Goal: Information Seeking & Learning: Find specific fact

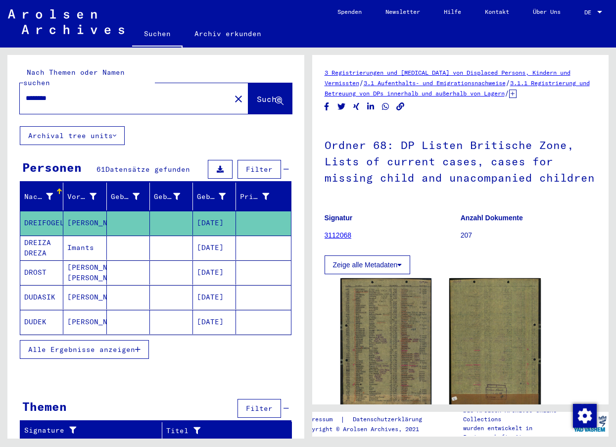
click at [79, 93] on input "********" at bounding box center [125, 98] width 199 height 10
type input "*"
click at [257, 94] on span "Suche" at bounding box center [269, 99] width 25 height 10
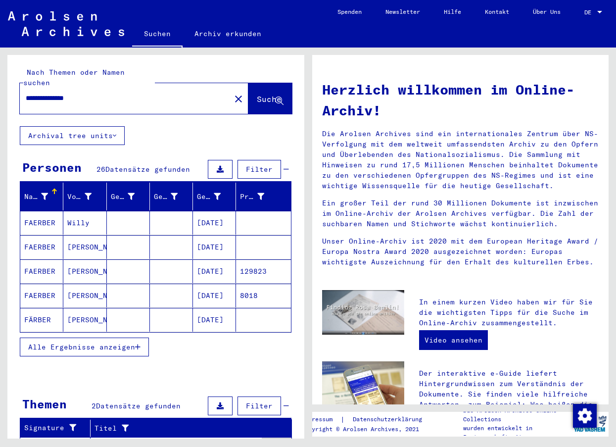
click at [50, 214] on mat-cell "FAERBER" at bounding box center [41, 223] width 43 height 24
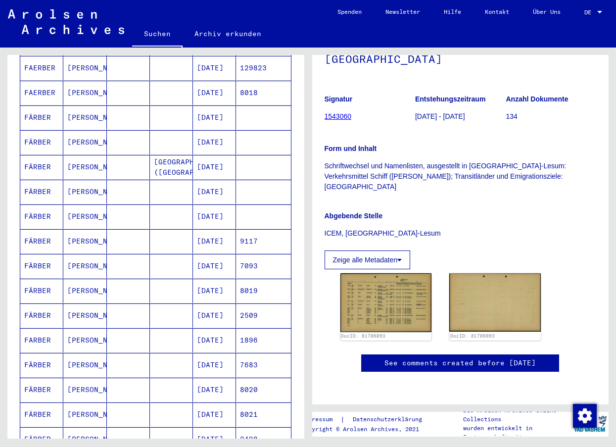
scroll to position [248, 0]
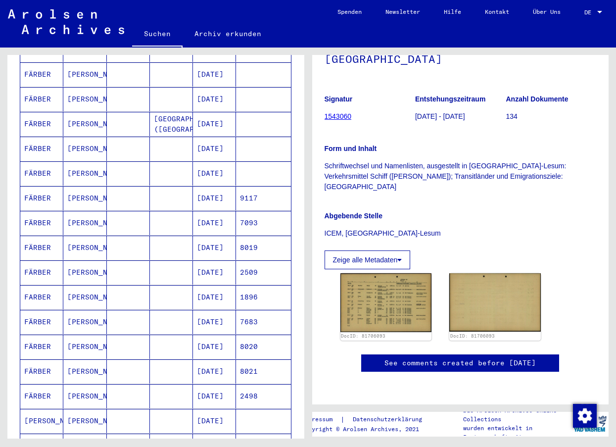
click at [44, 90] on mat-cell "FÄRBER" at bounding box center [41, 99] width 43 height 24
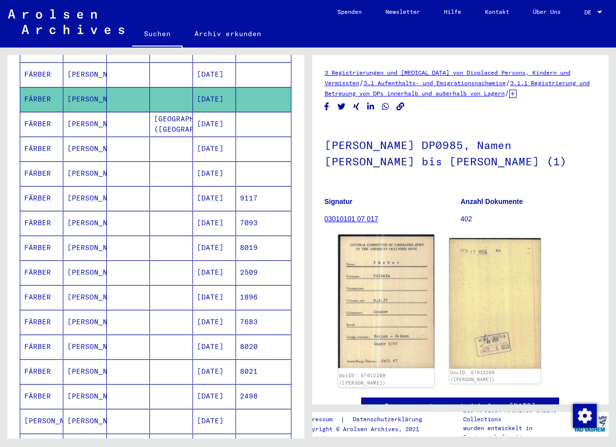
click at [393, 313] on img at bounding box center [386, 302] width 96 height 134
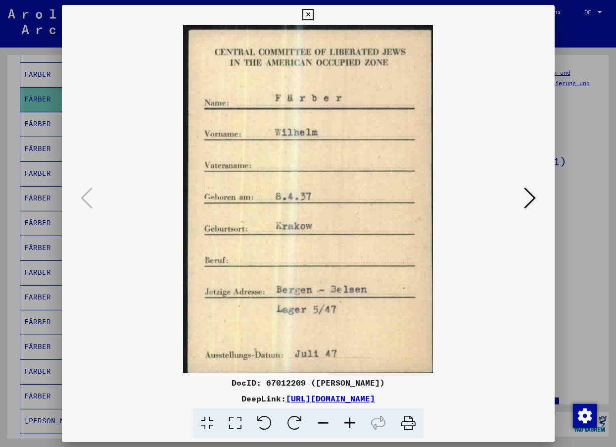
click at [530, 195] on icon at bounding box center [530, 198] width 12 height 24
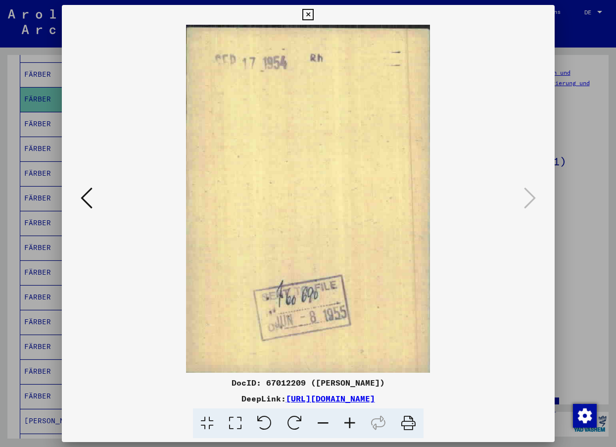
click at [311, 9] on icon at bounding box center [308, 15] width 11 height 12
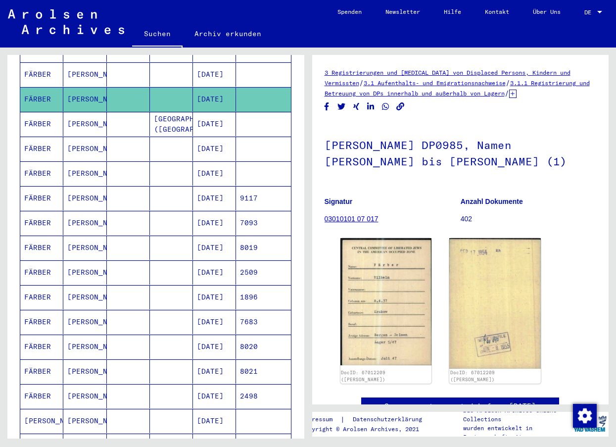
click at [39, 139] on mat-cell "FÄRBER" at bounding box center [41, 149] width 43 height 24
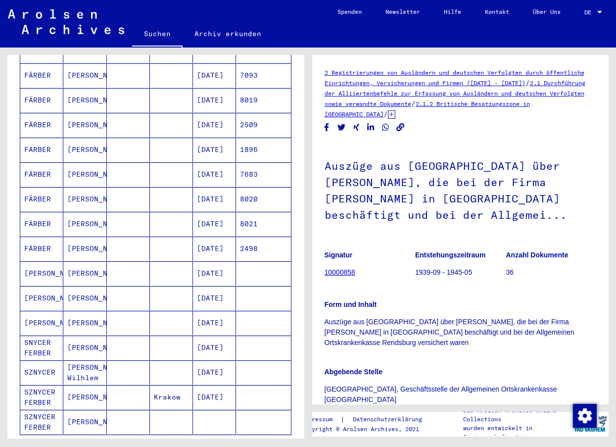
scroll to position [396, 0]
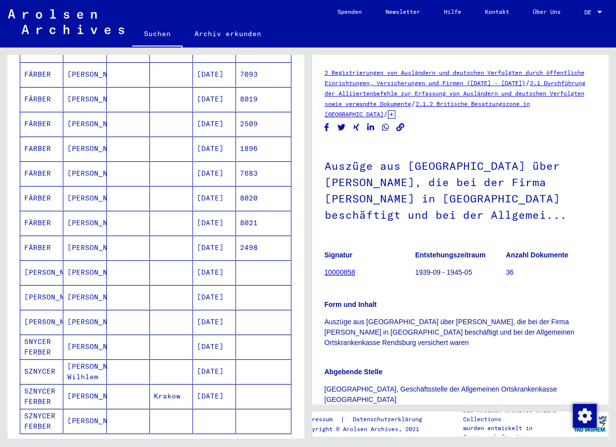
click at [29, 265] on mat-cell "[PERSON_NAME]" at bounding box center [41, 272] width 43 height 24
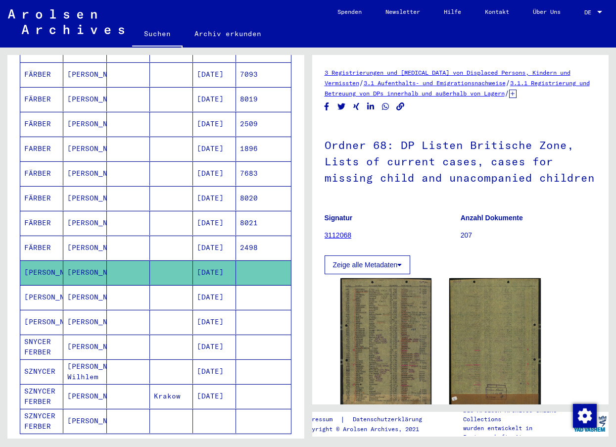
click at [43, 294] on mat-cell "[PERSON_NAME]" at bounding box center [41, 297] width 43 height 24
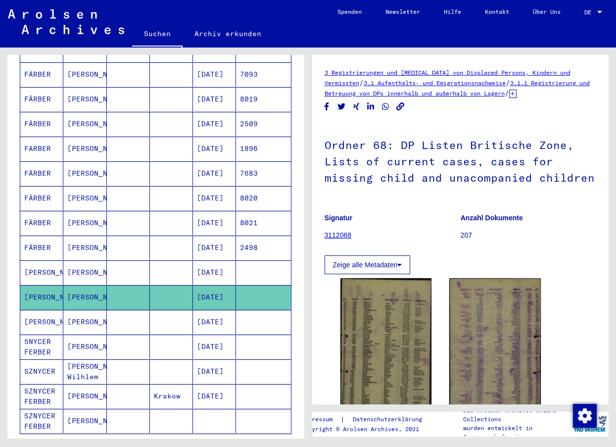
click at [45, 312] on mat-cell "[PERSON_NAME]" at bounding box center [41, 322] width 43 height 24
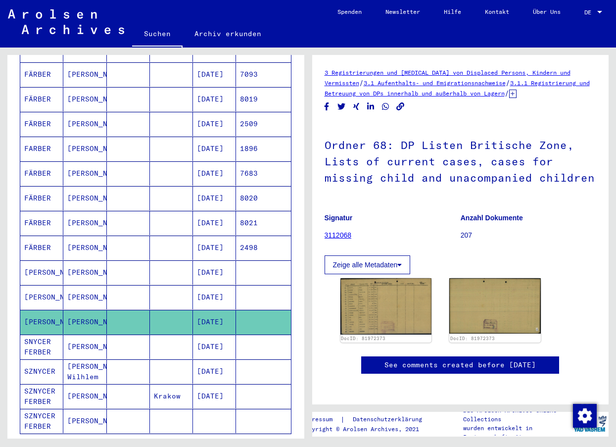
click at [39, 340] on mat-cell "SNYCER FERBER" at bounding box center [41, 347] width 43 height 24
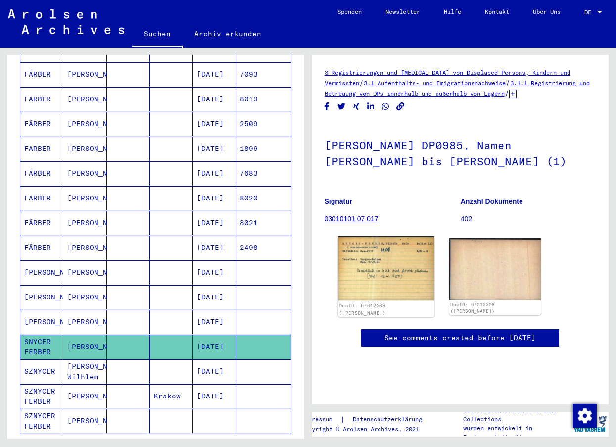
click at [366, 268] on img at bounding box center [386, 268] width 96 height 65
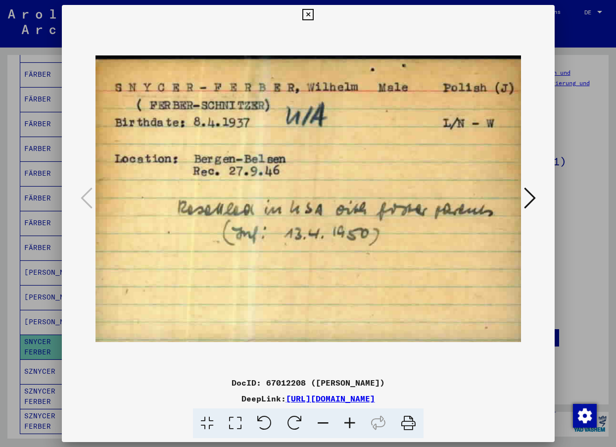
click at [526, 200] on icon at bounding box center [530, 198] width 12 height 24
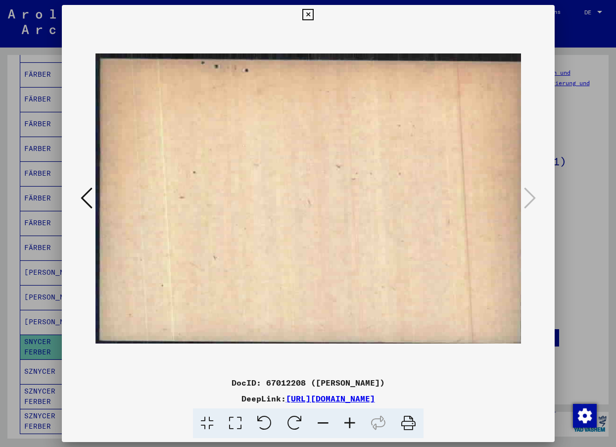
click at [84, 200] on icon at bounding box center [87, 198] width 12 height 24
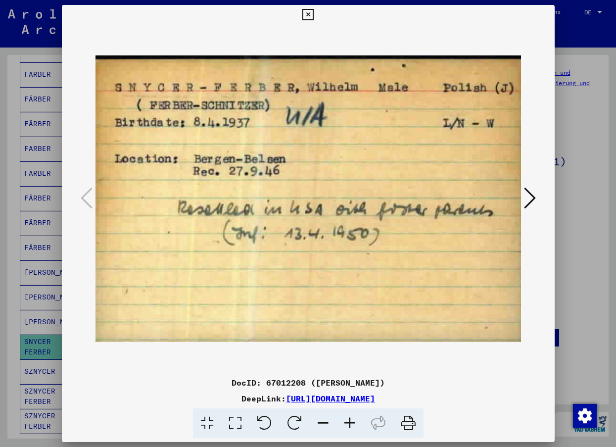
click at [305, 10] on icon at bounding box center [308, 15] width 11 height 12
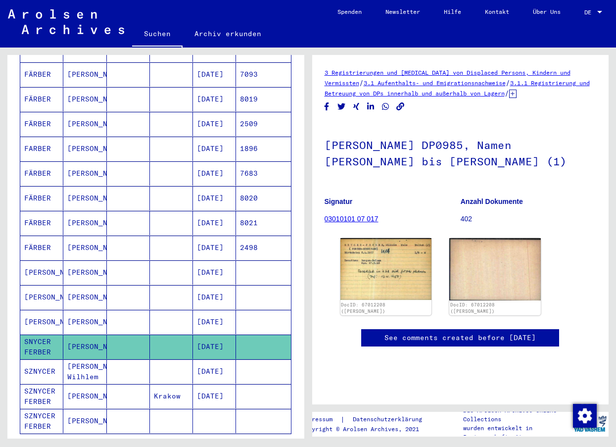
click at [44, 388] on icon at bounding box center [41, 408] width 25 height 40
click at [68, 384] on mat-cell "[PERSON_NAME]" at bounding box center [84, 396] width 43 height 24
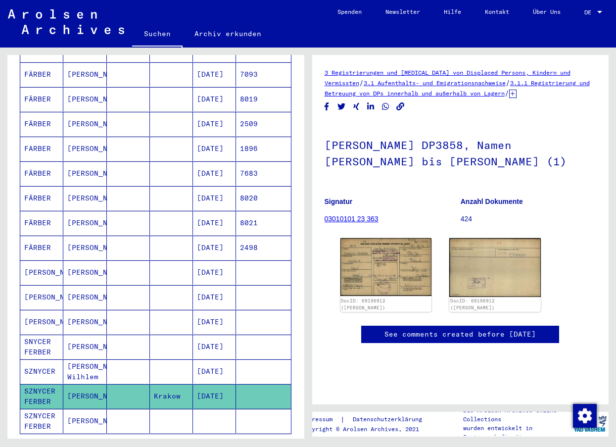
click at [68, 384] on mat-cell "[PERSON_NAME]" at bounding box center [84, 396] width 43 height 24
click at [380, 278] on img at bounding box center [386, 267] width 96 height 61
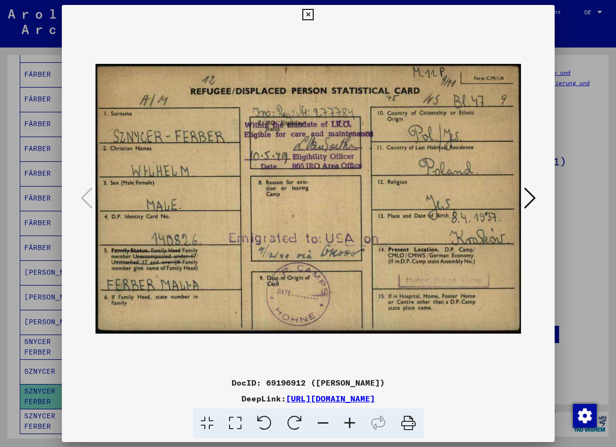
click at [325, 234] on img at bounding box center [309, 199] width 426 height 348
click at [258, 378] on div "DocID: 69196912 ([PERSON_NAME])" at bounding box center [308, 383] width 493 height 12
drag, startPoint x: 373, startPoint y: 19, endPoint x: 445, endPoint y: 16, distance: 71.8
click at [445, 16] on div "DocID: 69196912 ([PERSON_NAME]) DeepLink: [URL][DOMAIN_NAME]" at bounding box center [308, 222] width 493 height 434
drag, startPoint x: 442, startPoint y: 17, endPoint x: 506, endPoint y: 19, distance: 64.4
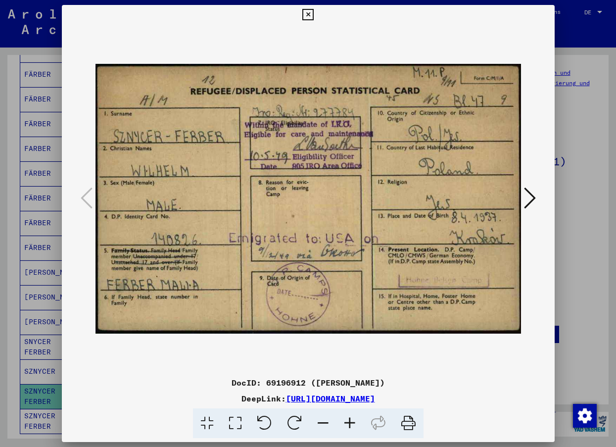
click at [506, 19] on div "DocID: 69196912 ([PERSON_NAME]) DeepLink: [URL][DOMAIN_NAME]" at bounding box center [308, 222] width 493 height 434
click at [528, 199] on icon at bounding box center [530, 198] width 12 height 24
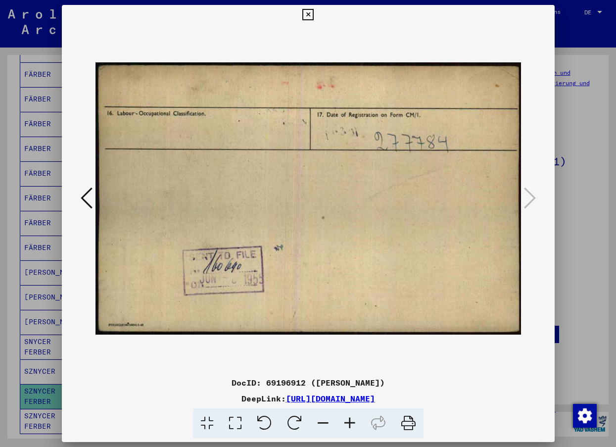
click at [83, 198] on icon at bounding box center [87, 198] width 12 height 24
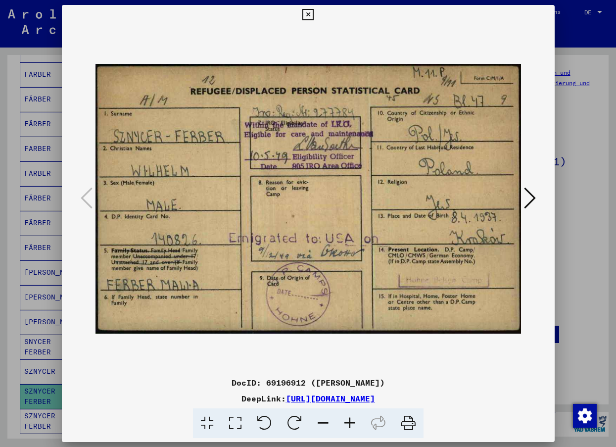
drag, startPoint x: 306, startPoint y: 395, endPoint x: 271, endPoint y: 400, distance: 35.5
click at [305, 13] on icon at bounding box center [308, 15] width 11 height 12
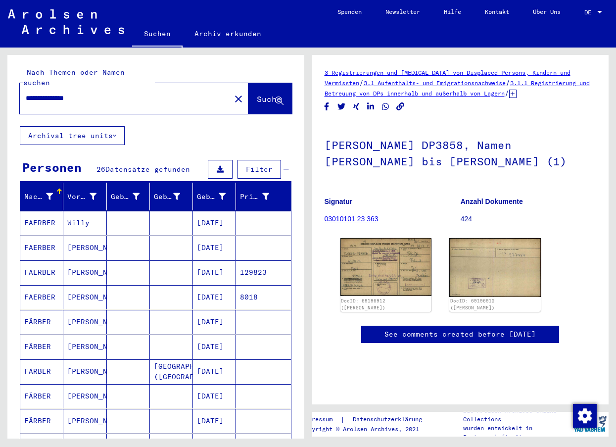
click at [60, 93] on input "**********" at bounding box center [125, 98] width 199 height 10
type input "**********"
click at [257, 94] on span "Suche" at bounding box center [269, 99] width 25 height 10
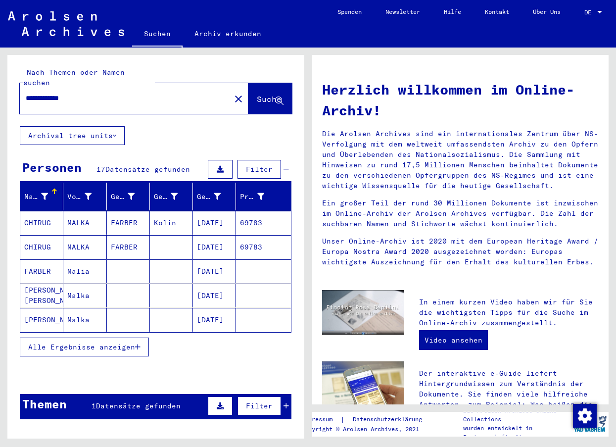
click at [75, 259] on mat-cell "Malia" at bounding box center [84, 271] width 43 height 24
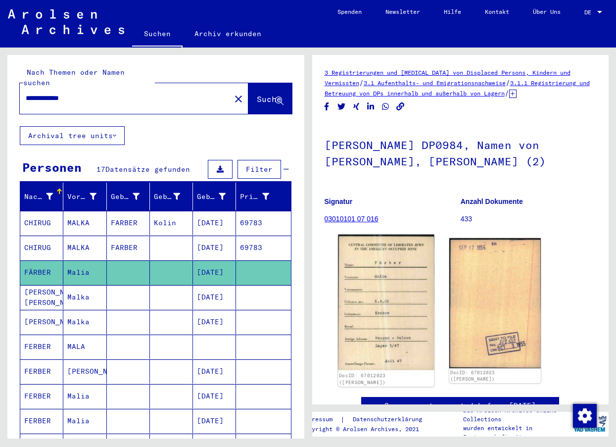
click at [377, 295] on img at bounding box center [386, 303] width 96 height 136
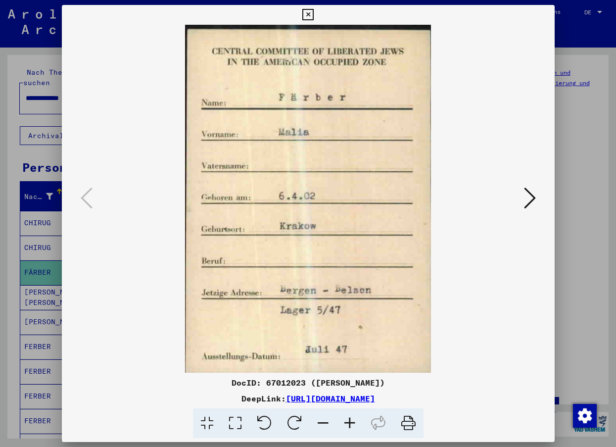
click at [305, 15] on icon at bounding box center [308, 15] width 11 height 12
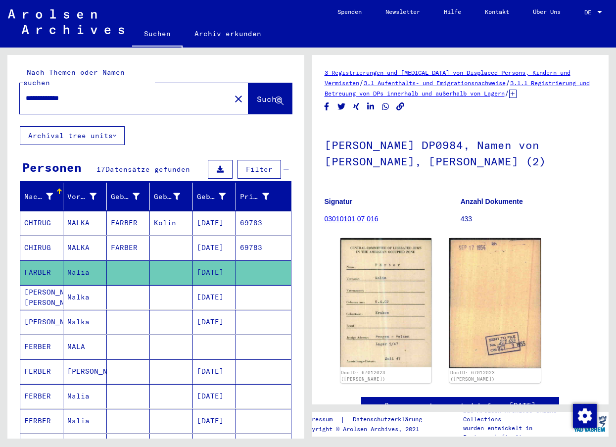
click at [35, 290] on mat-cell "[PERSON_NAME] [PERSON_NAME]" at bounding box center [41, 297] width 43 height 24
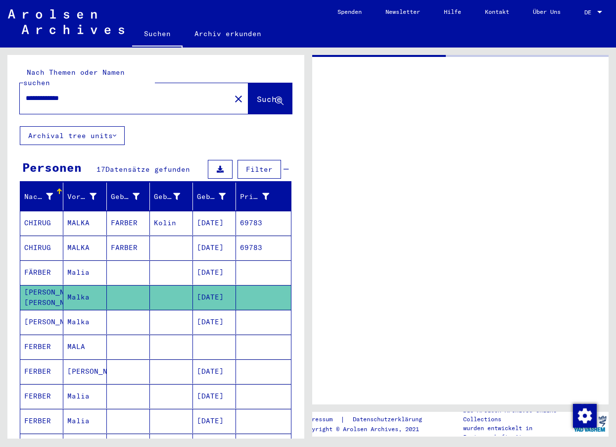
click at [35, 290] on mat-cell "[PERSON_NAME] [PERSON_NAME]" at bounding box center [41, 297] width 43 height 24
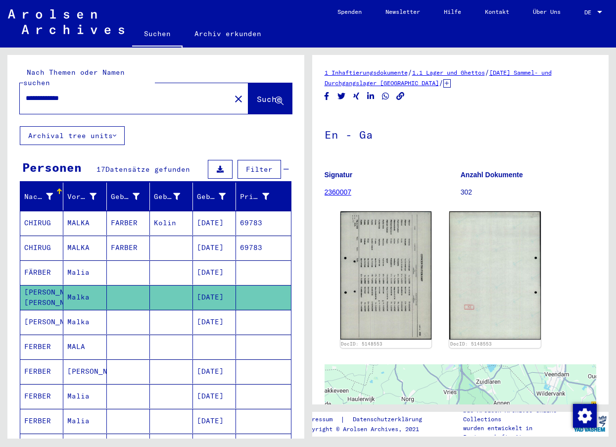
click at [40, 311] on mat-cell "[PERSON_NAME]" at bounding box center [41, 322] width 43 height 24
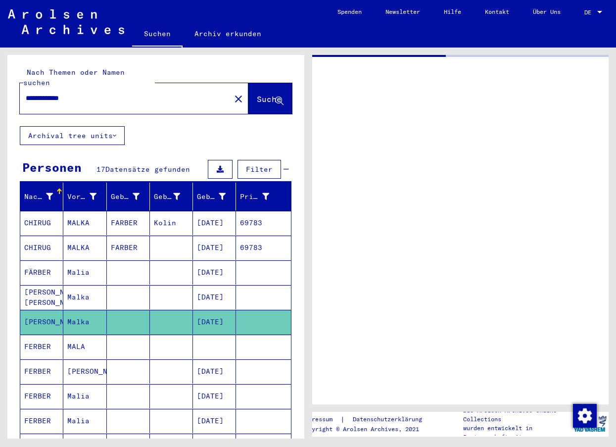
click at [40, 311] on mat-cell "[PERSON_NAME]" at bounding box center [41, 322] width 43 height 24
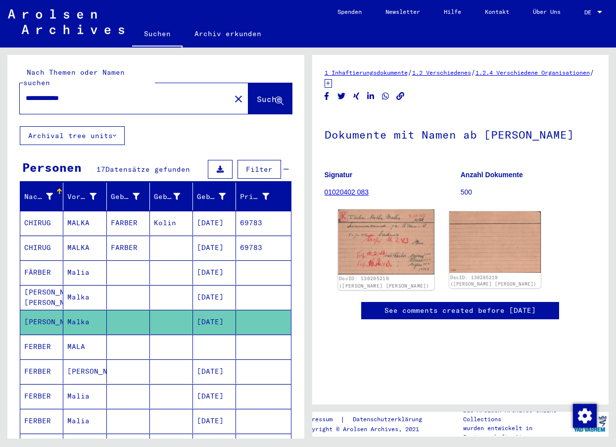
click at [405, 247] on img at bounding box center [386, 241] width 96 height 65
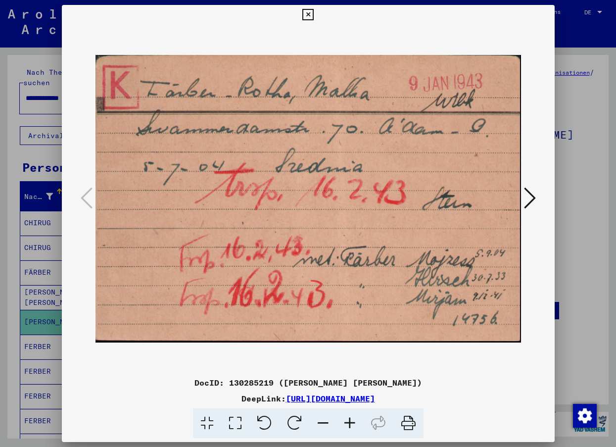
click at [531, 198] on icon at bounding box center [530, 198] width 12 height 24
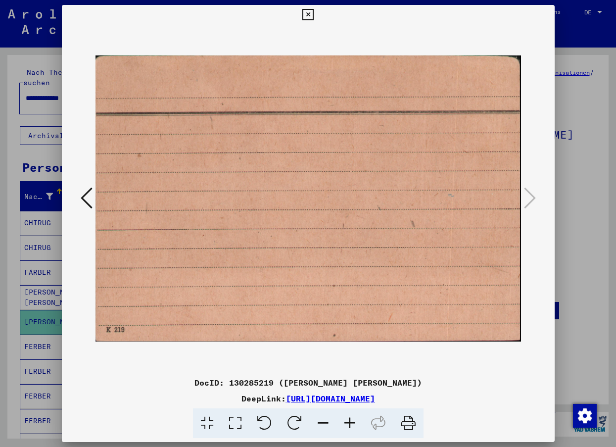
click at [89, 197] on icon at bounding box center [87, 198] width 12 height 24
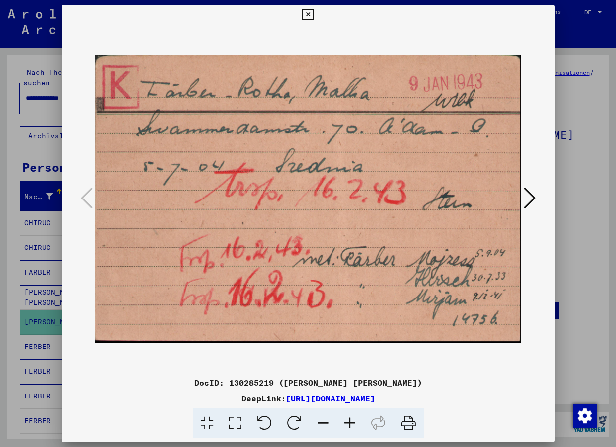
click at [306, 11] on icon at bounding box center [308, 15] width 11 height 12
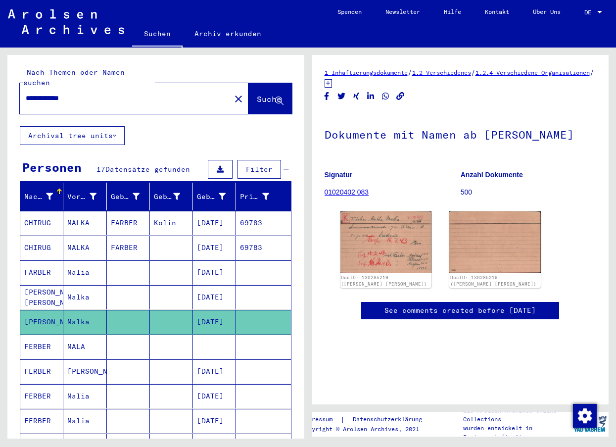
click at [43, 337] on mat-cell "FERBER" at bounding box center [41, 347] width 43 height 24
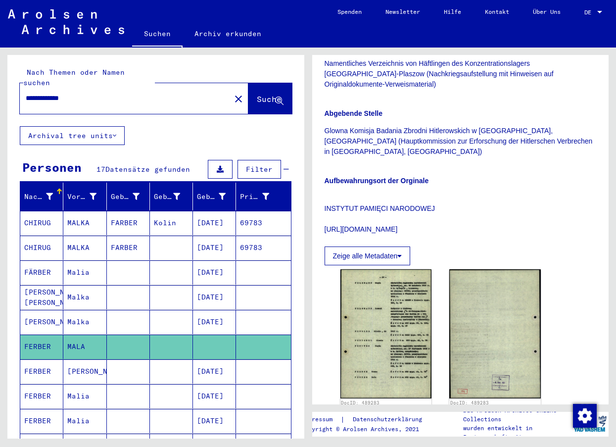
scroll to position [248, 0]
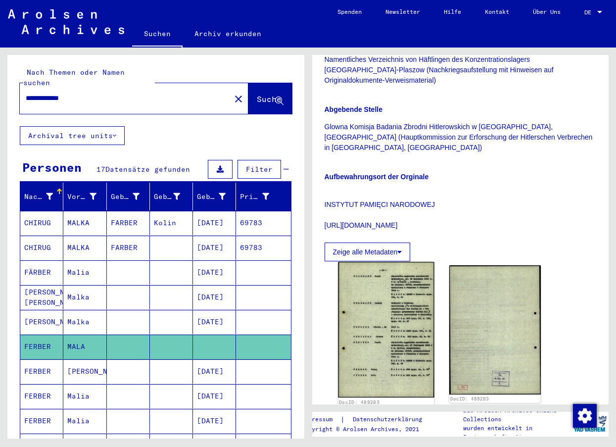
click at [397, 289] on img at bounding box center [386, 330] width 96 height 136
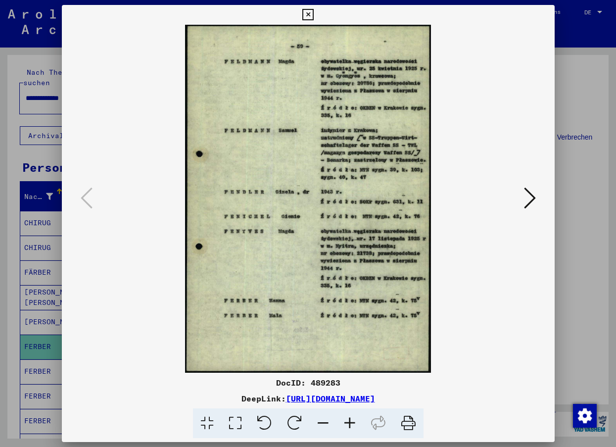
click at [531, 196] on icon at bounding box center [530, 198] width 12 height 24
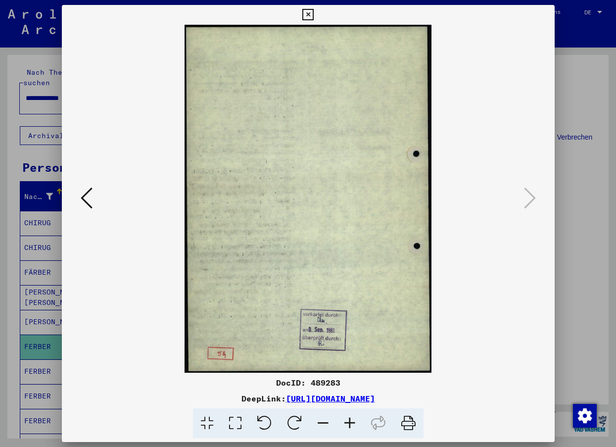
click at [87, 195] on icon at bounding box center [87, 198] width 12 height 24
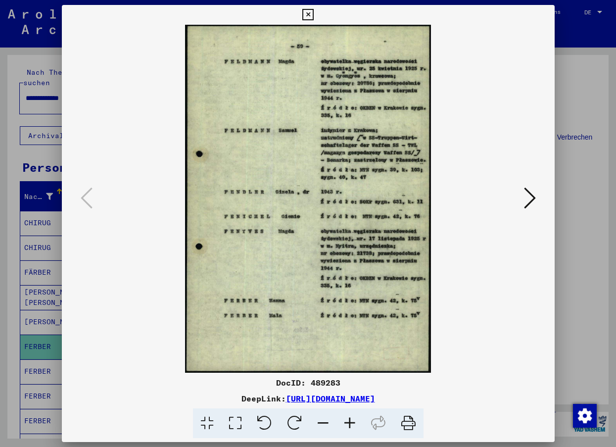
click at [308, 15] on icon at bounding box center [308, 15] width 11 height 12
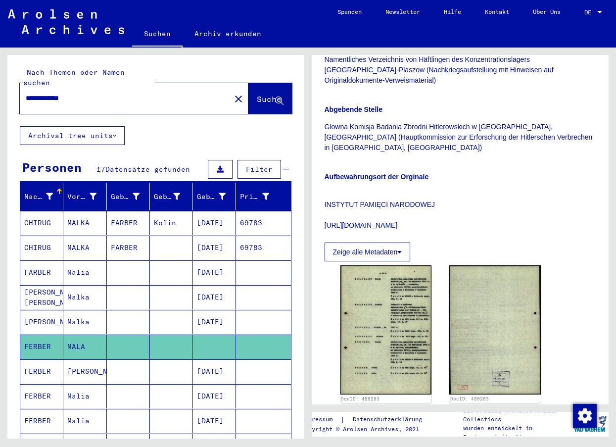
scroll to position [50, 0]
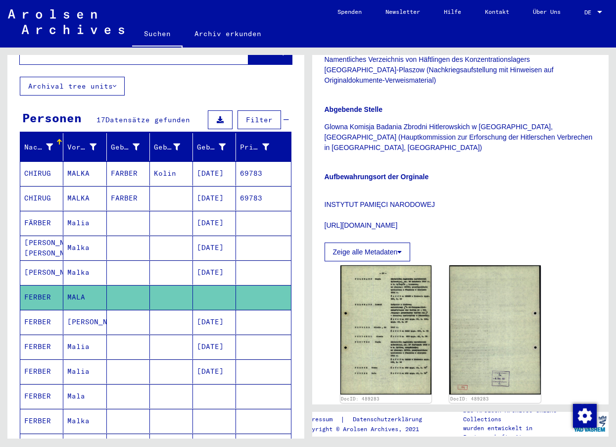
click at [51, 340] on mat-cell "FERBER" at bounding box center [41, 347] width 43 height 24
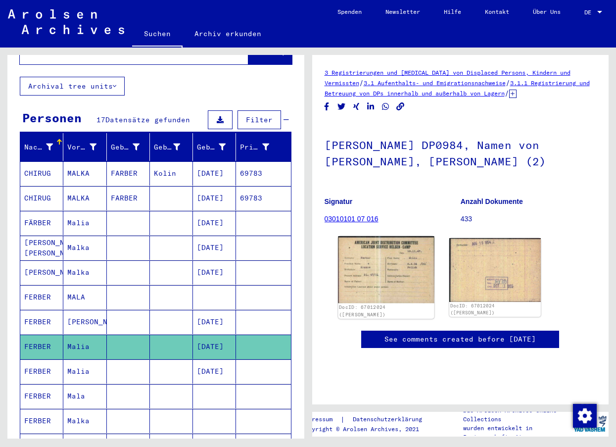
click at [376, 280] on img at bounding box center [386, 269] width 96 height 67
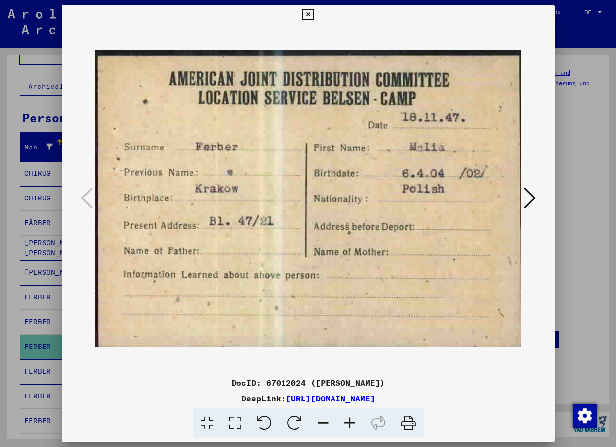
click at [376, 280] on img at bounding box center [309, 199] width 426 height 348
click at [309, 10] on icon at bounding box center [308, 15] width 11 height 12
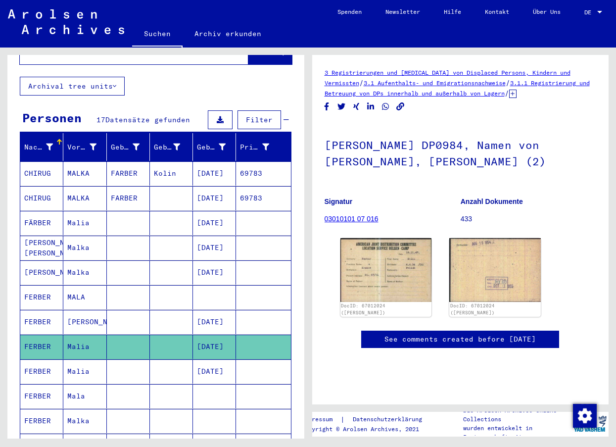
click at [36, 360] on mat-cell "FERBER" at bounding box center [41, 371] width 43 height 24
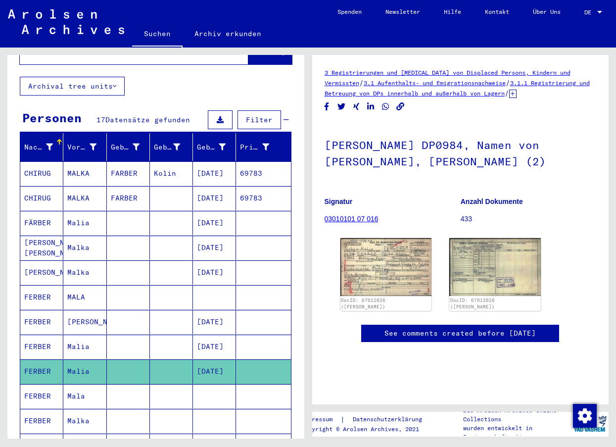
click at [36, 360] on mat-cell "FERBER" at bounding box center [41, 371] width 43 height 24
click at [391, 279] on img at bounding box center [386, 267] width 96 height 61
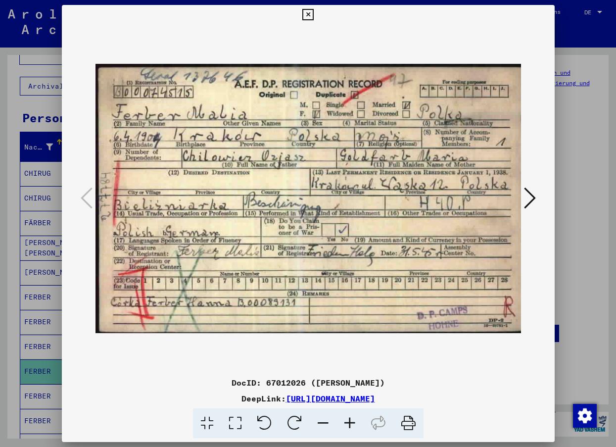
click at [391, 279] on img at bounding box center [309, 199] width 426 height 348
click at [529, 197] on icon at bounding box center [530, 198] width 12 height 24
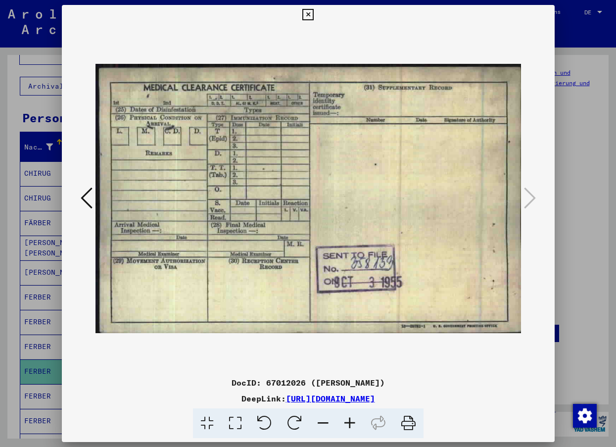
click at [84, 195] on icon at bounding box center [87, 198] width 12 height 24
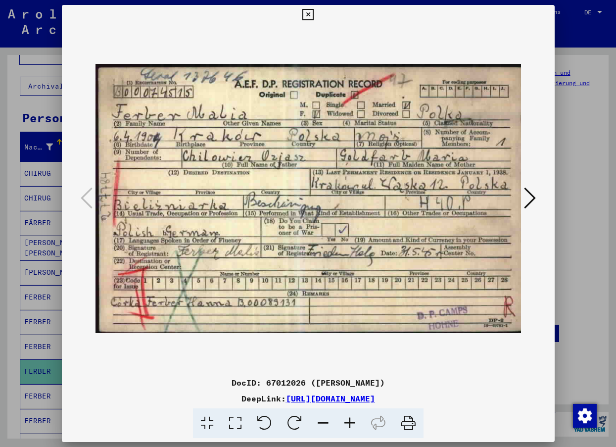
click at [311, 11] on icon at bounding box center [308, 15] width 11 height 12
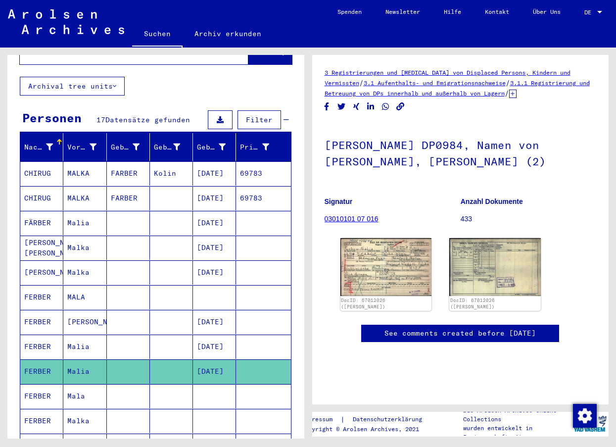
click at [44, 384] on mat-cell "FERBER" at bounding box center [41, 396] width 43 height 24
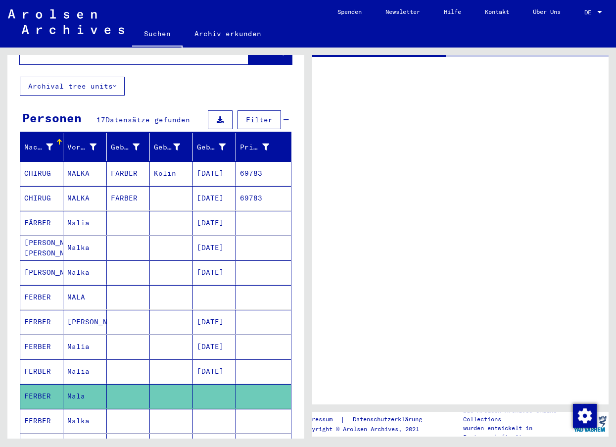
click at [44, 384] on mat-cell "FERBER" at bounding box center [41, 396] width 43 height 24
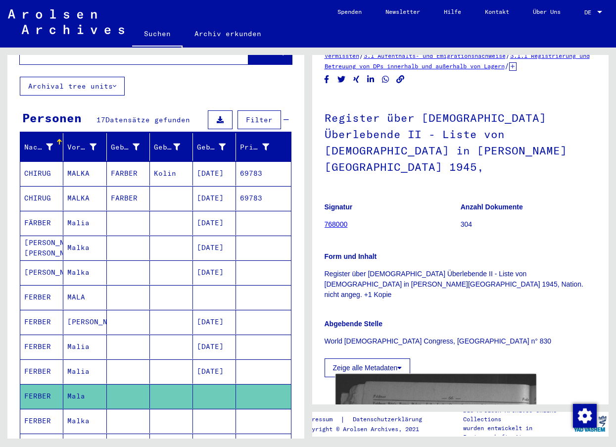
scroll to position [149, 0]
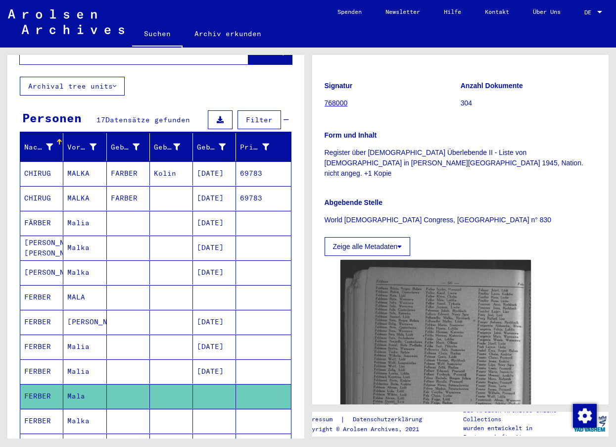
click at [38, 413] on icon at bounding box center [41, 408] width 25 height 40
click at [37, 409] on icon at bounding box center [41, 408] width 25 height 40
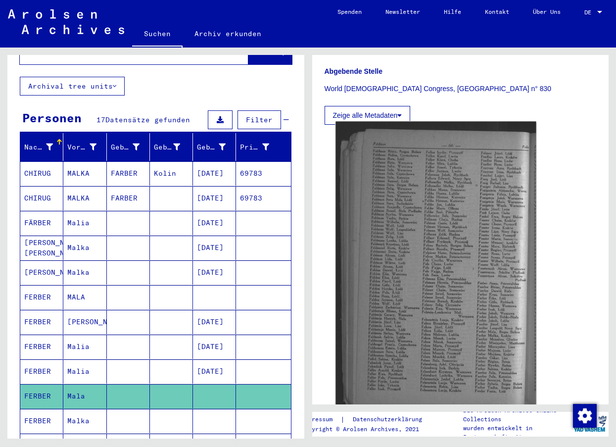
scroll to position [297, 0]
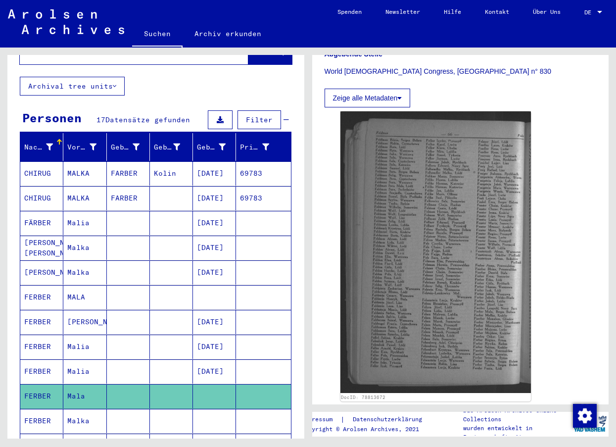
click at [40, 409] on icon at bounding box center [41, 408] width 25 height 40
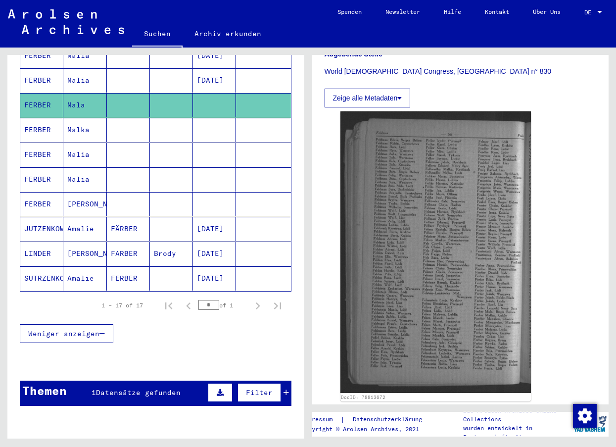
scroll to position [284, 0]
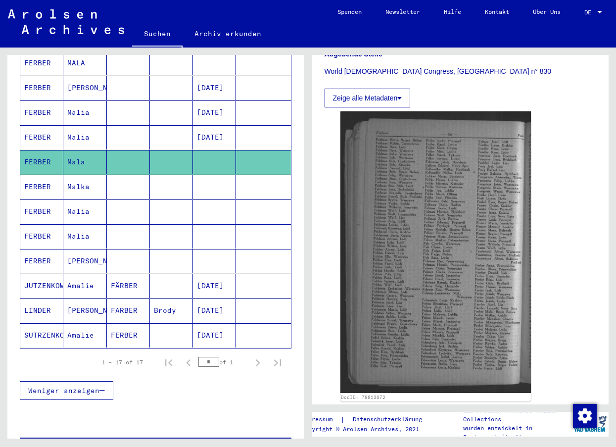
click at [39, 226] on mat-cell "FERBER" at bounding box center [41, 236] width 43 height 24
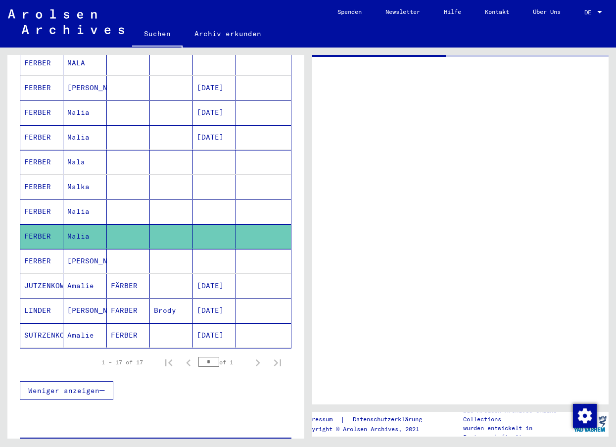
click at [39, 226] on mat-cell "FERBER" at bounding box center [41, 236] width 43 height 24
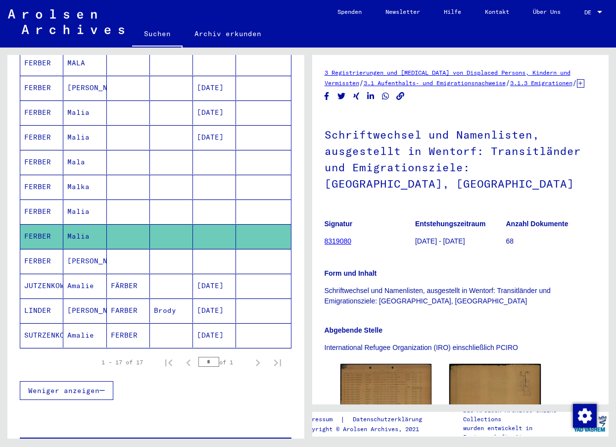
click at [45, 203] on mat-cell "FERBER" at bounding box center [41, 212] width 43 height 24
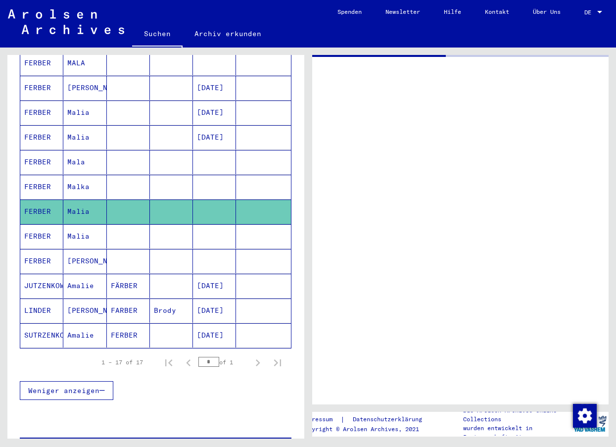
click at [45, 203] on mat-cell "FERBER" at bounding box center [41, 212] width 43 height 24
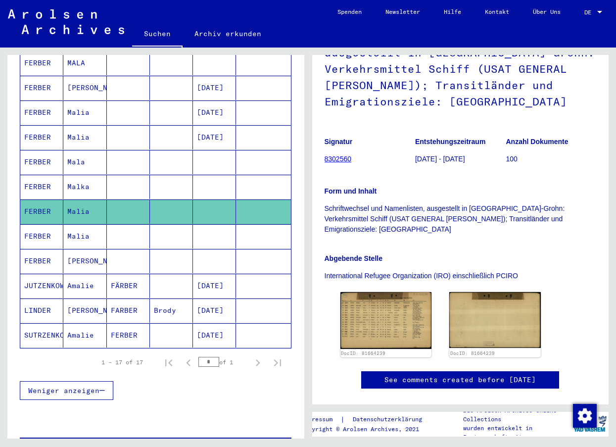
scroll to position [99, 0]
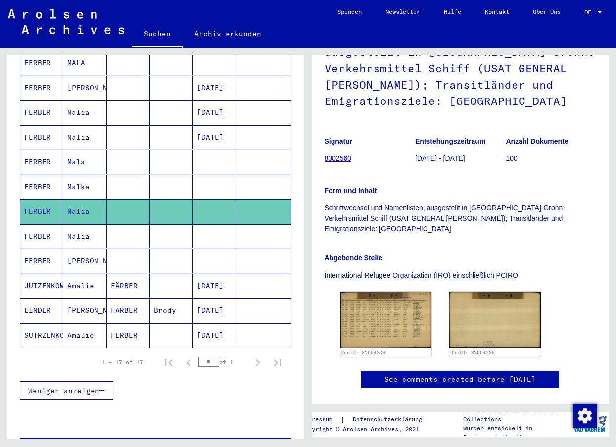
click at [43, 126] on mat-cell "FERBER" at bounding box center [41, 137] width 43 height 24
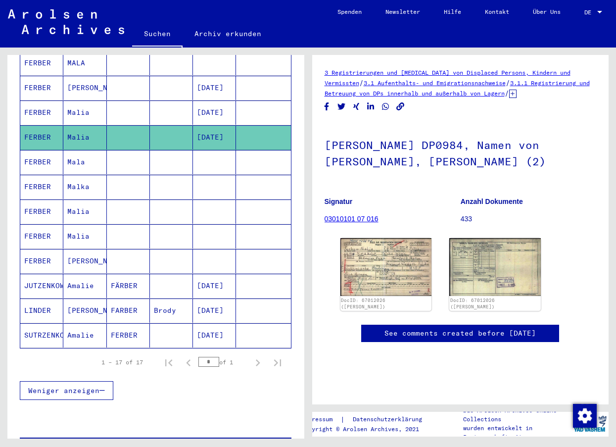
click at [43, 126] on mat-cell "FERBER" at bounding box center [41, 137] width 43 height 24
click at [43, 101] on mat-cell "FERBER" at bounding box center [41, 113] width 43 height 24
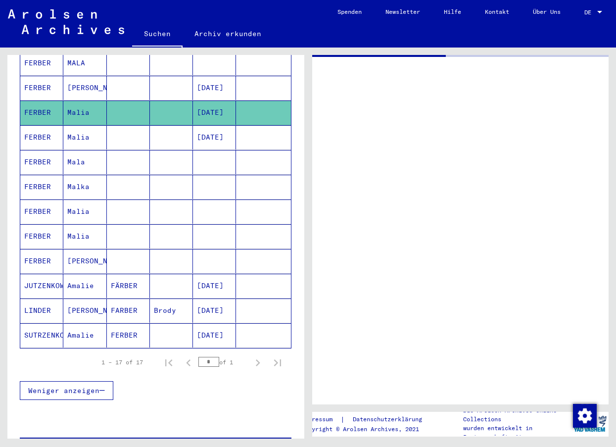
click at [43, 101] on mat-cell "FERBER" at bounding box center [41, 113] width 43 height 24
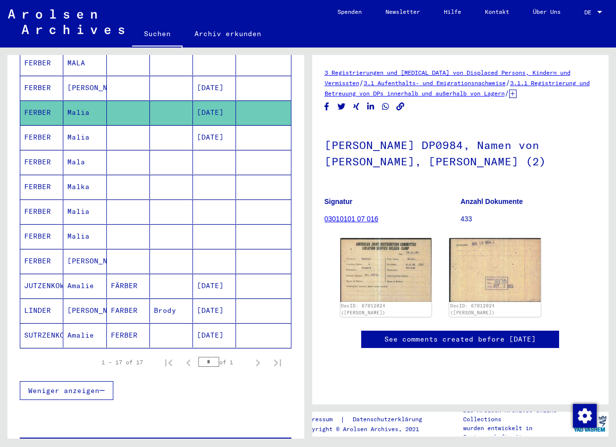
click at [39, 76] on mat-cell "FERBER" at bounding box center [41, 88] width 43 height 24
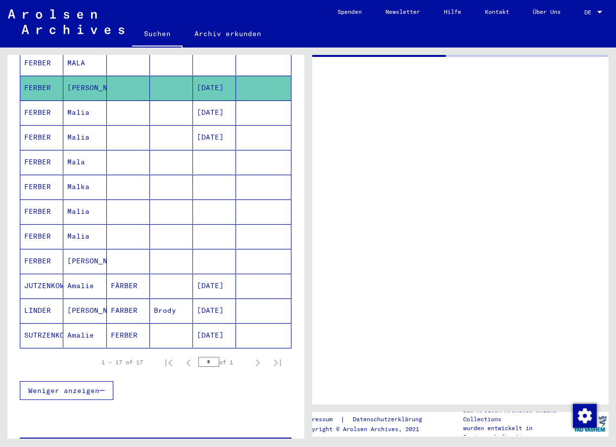
click at [39, 76] on mat-cell "FERBER" at bounding box center [41, 88] width 43 height 24
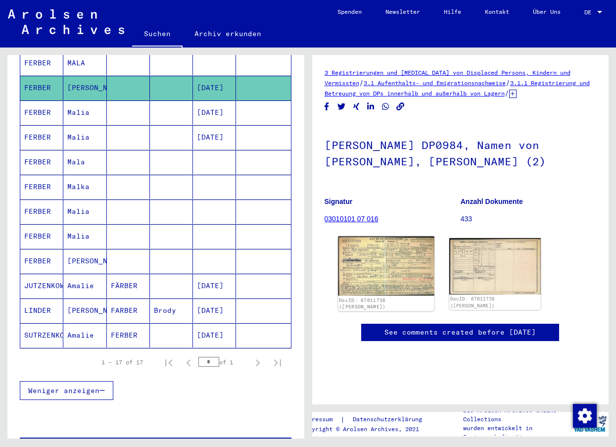
click at [380, 288] on img at bounding box center [386, 266] width 96 height 59
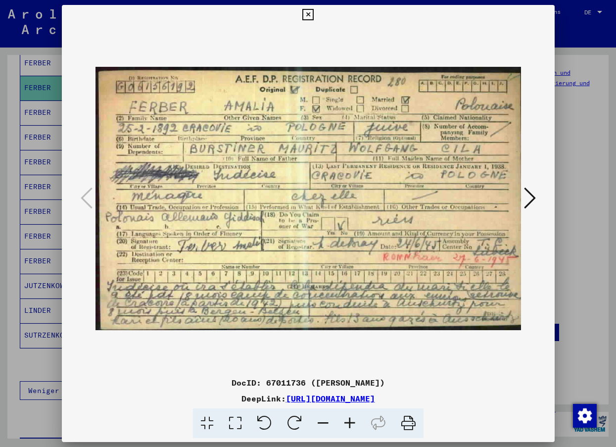
click at [310, 14] on icon at bounding box center [308, 15] width 11 height 12
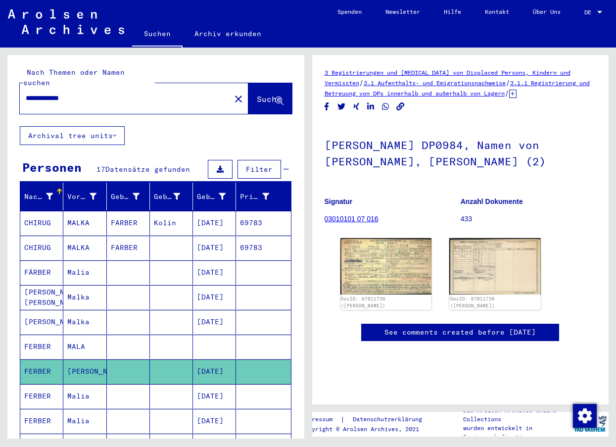
click at [37, 237] on mat-cell "CHIRUG" at bounding box center [41, 248] width 43 height 24
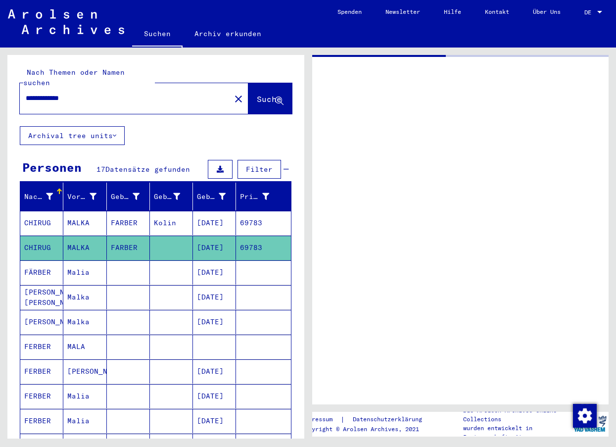
click at [37, 237] on mat-cell "CHIRUG" at bounding box center [41, 248] width 43 height 24
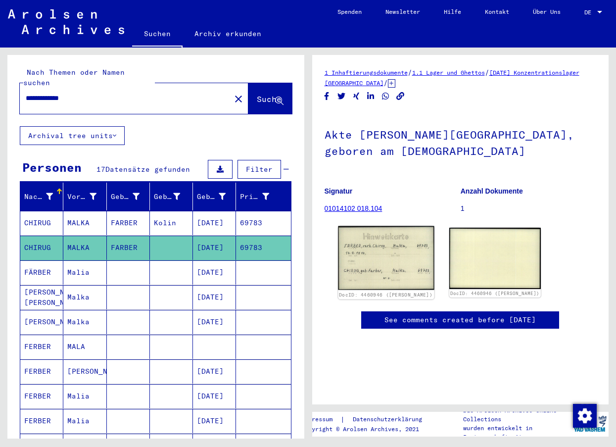
click at [386, 249] on img at bounding box center [386, 258] width 96 height 64
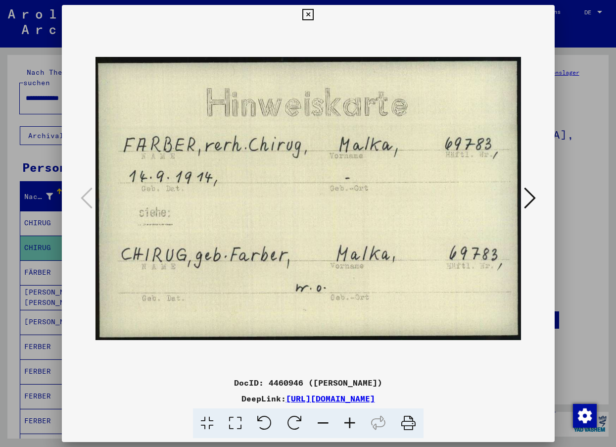
click at [308, 10] on icon at bounding box center [308, 15] width 11 height 12
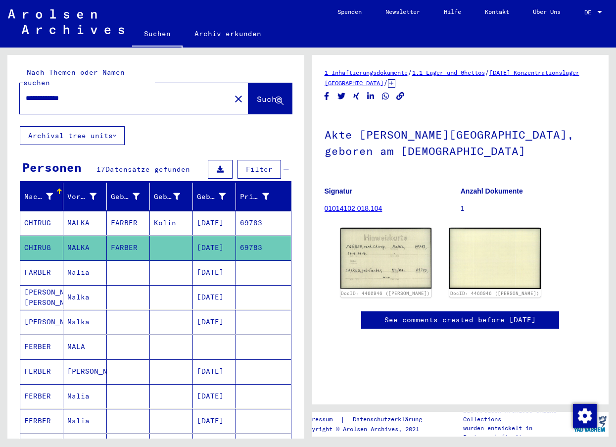
click at [39, 263] on mat-cell "FÄRBER" at bounding box center [41, 272] width 43 height 24
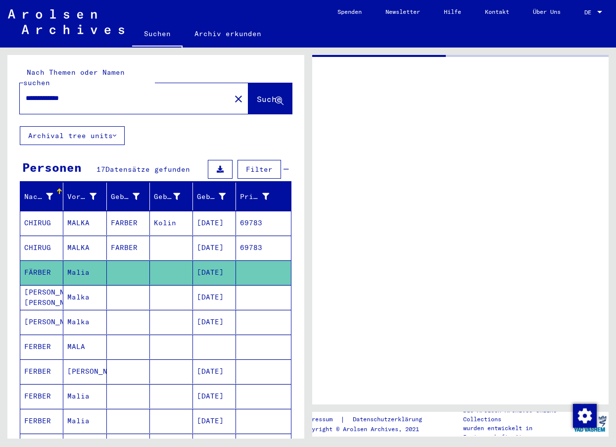
click at [39, 263] on mat-cell "FÄRBER" at bounding box center [41, 272] width 43 height 24
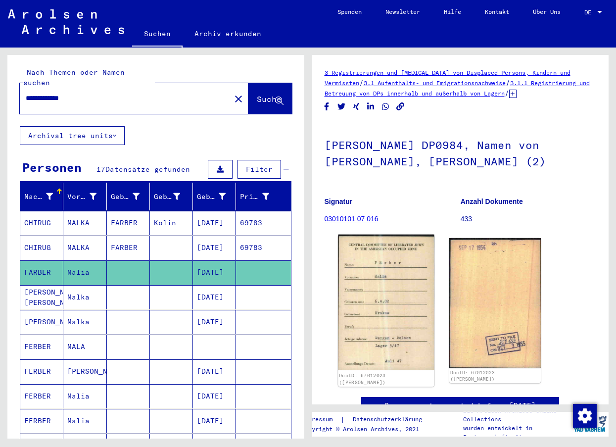
click at [403, 296] on img at bounding box center [386, 303] width 96 height 136
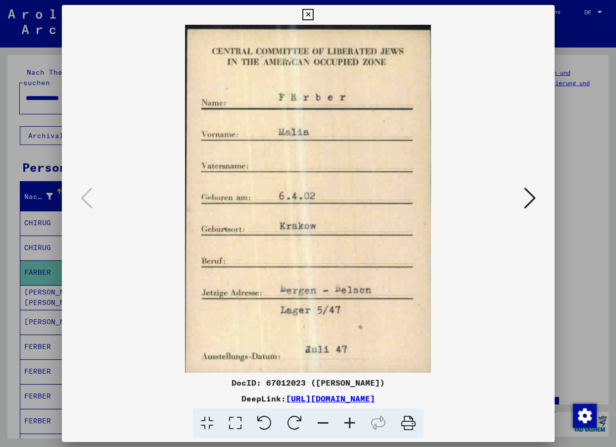
click at [304, 12] on icon at bounding box center [308, 15] width 11 height 12
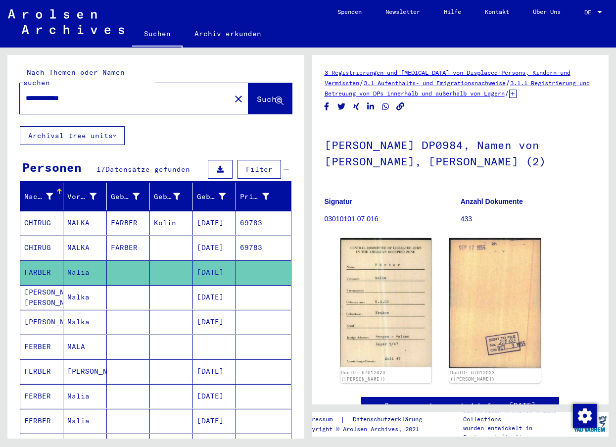
click at [32, 290] on mat-cell "[PERSON_NAME] [PERSON_NAME]" at bounding box center [41, 297] width 43 height 24
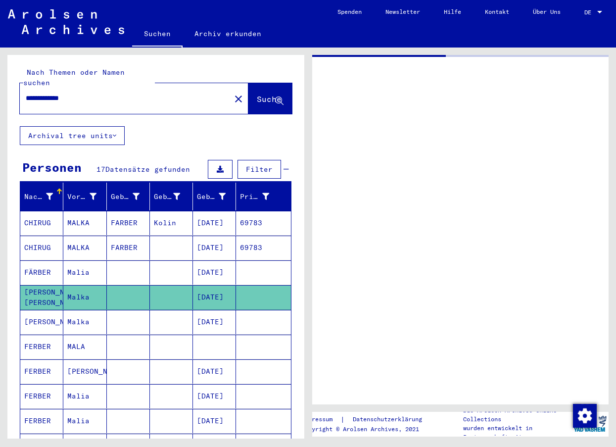
click at [32, 290] on mat-cell "[PERSON_NAME] [PERSON_NAME]" at bounding box center [41, 297] width 43 height 24
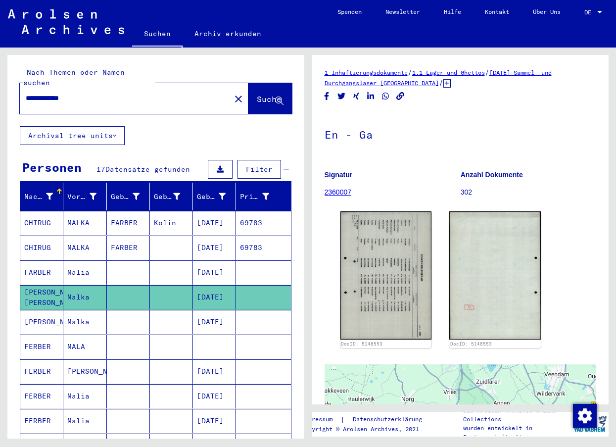
click at [41, 311] on mat-cell "[PERSON_NAME]" at bounding box center [41, 322] width 43 height 24
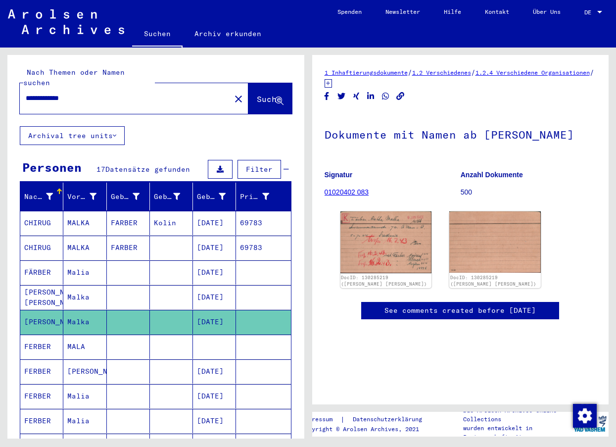
click at [38, 337] on mat-cell "FERBER" at bounding box center [41, 347] width 43 height 24
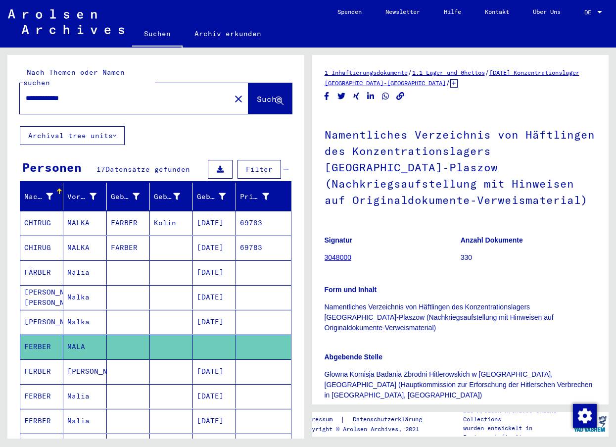
scroll to position [248, 0]
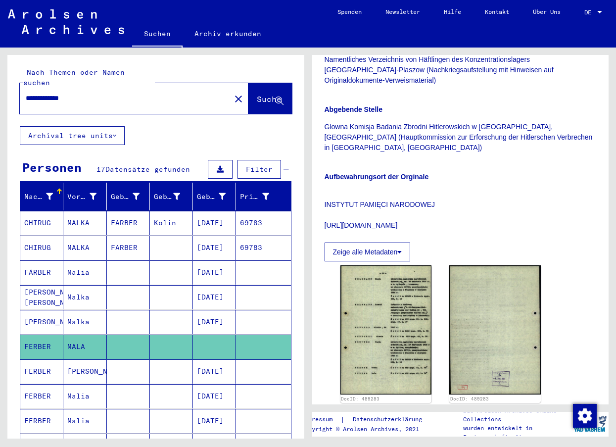
click at [35, 384] on mat-cell "FERBER" at bounding box center [41, 396] width 43 height 24
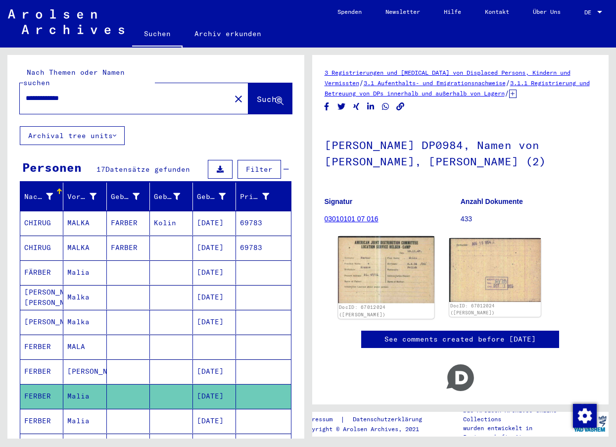
click at [398, 283] on img at bounding box center [386, 269] width 96 height 67
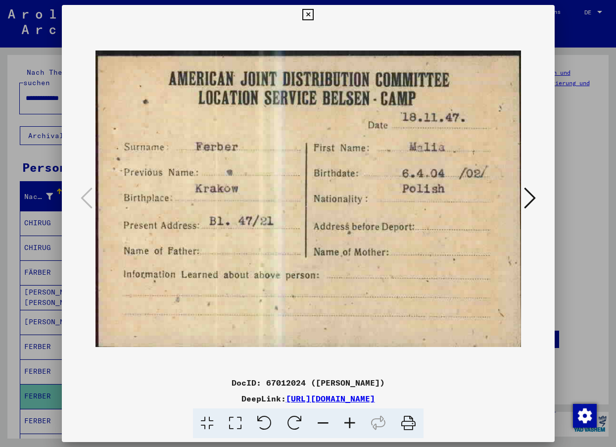
click at [347, 258] on img at bounding box center [309, 199] width 426 height 348
click at [309, 10] on icon at bounding box center [308, 15] width 11 height 12
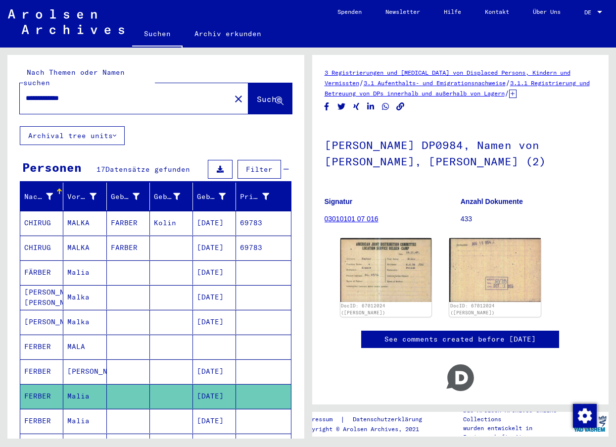
click at [36, 412] on icon at bounding box center [41, 408] width 25 height 40
click at [36, 411] on icon at bounding box center [41, 408] width 25 height 40
click at [52, 406] on icon at bounding box center [41, 408] width 25 height 40
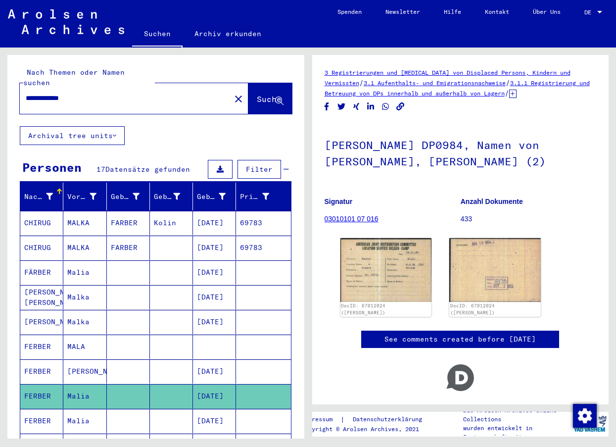
click at [52, 406] on icon at bounding box center [41, 408] width 25 height 40
